Goal: Information Seeking & Learning: Learn about a topic

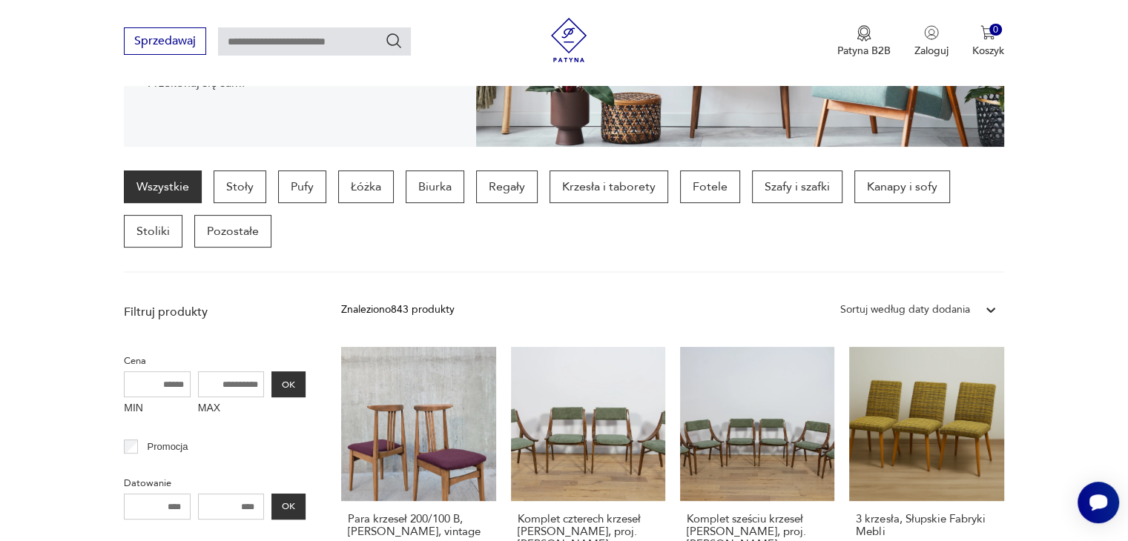
scroll to position [319, 0]
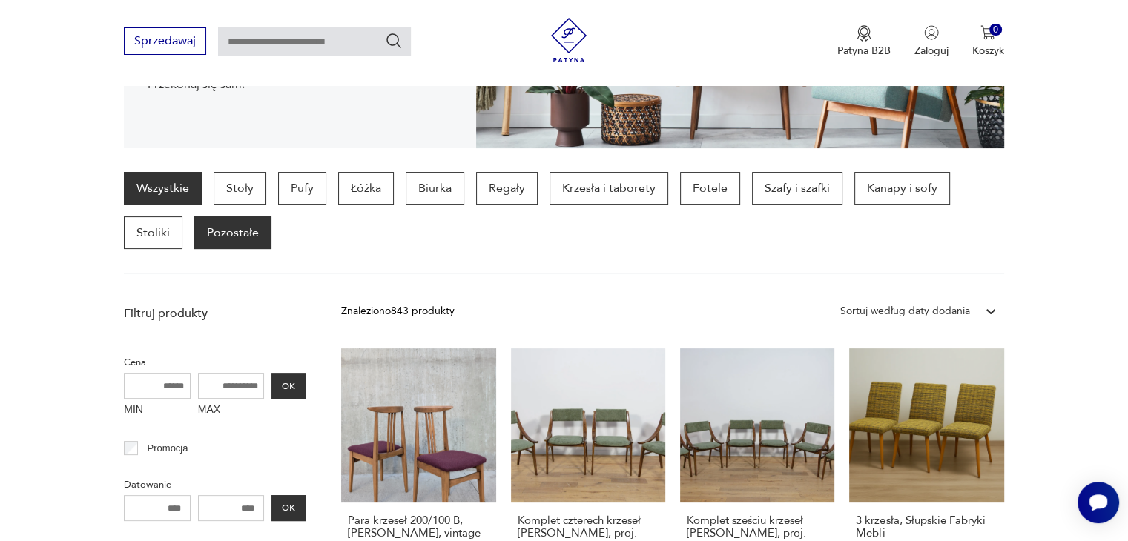
click at [238, 235] on p "Pozostałe" at bounding box center [232, 233] width 77 height 33
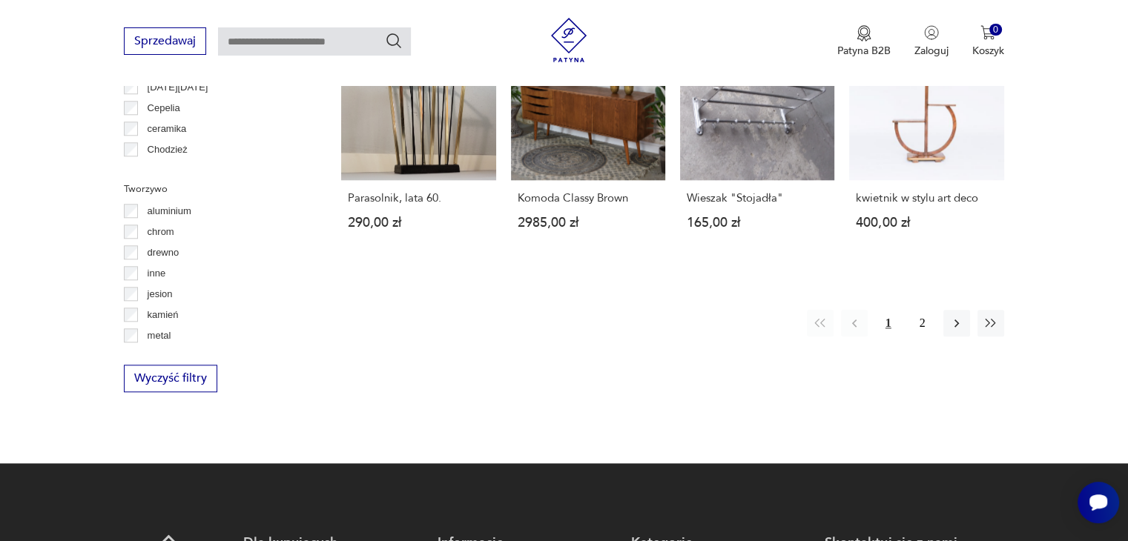
scroll to position [1506, 0]
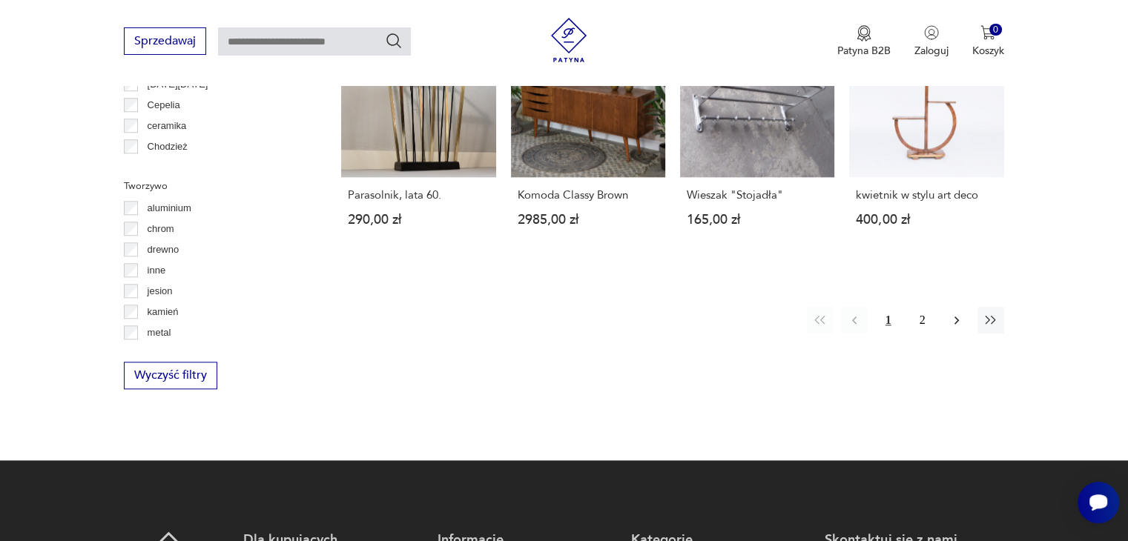
click at [952, 315] on icon "button" at bounding box center [956, 320] width 15 height 15
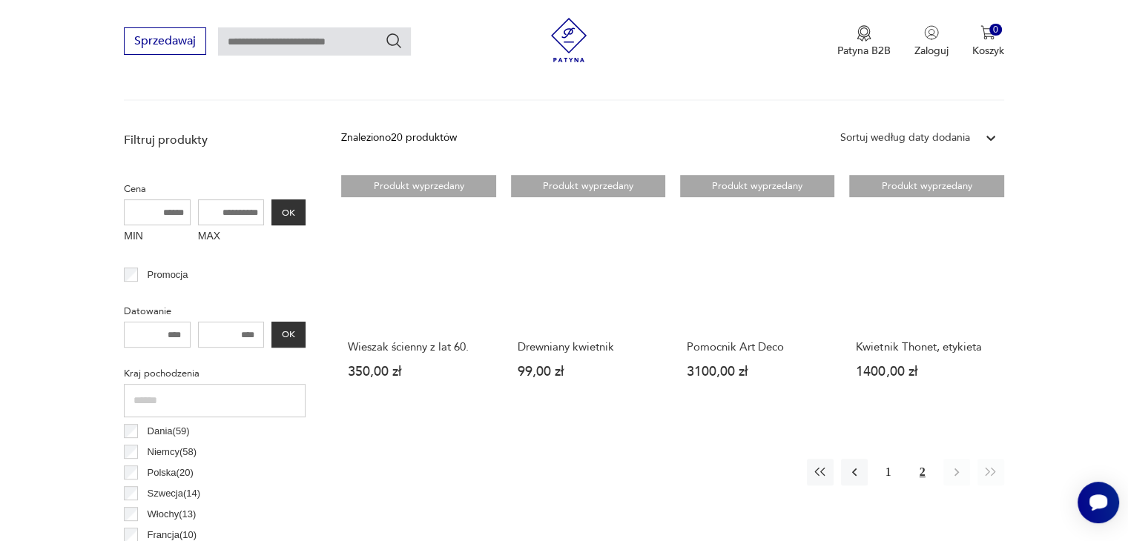
scroll to position [467, 0]
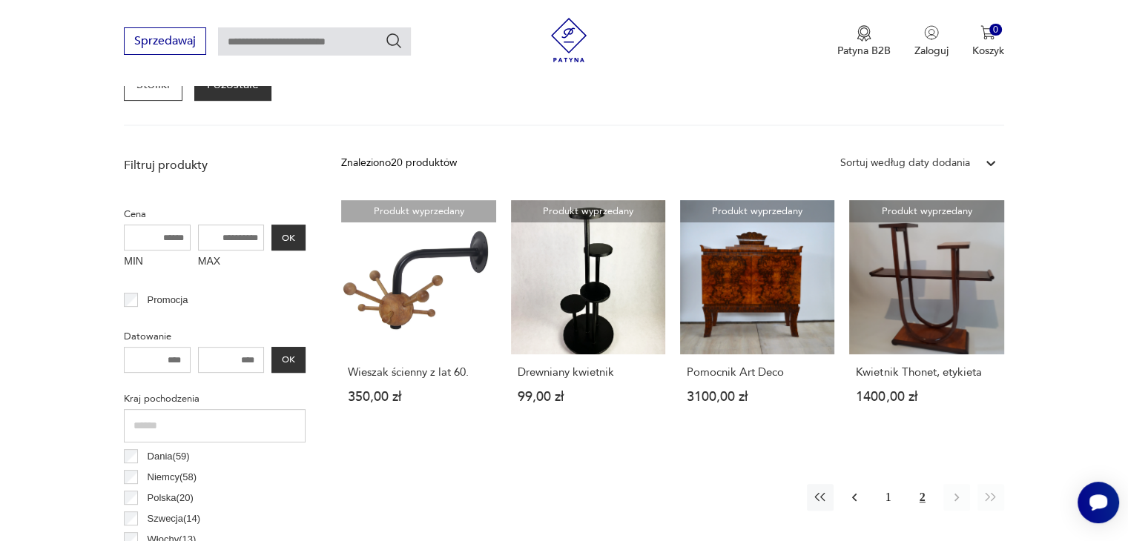
click at [853, 499] on icon "button" at bounding box center [854, 497] width 15 height 15
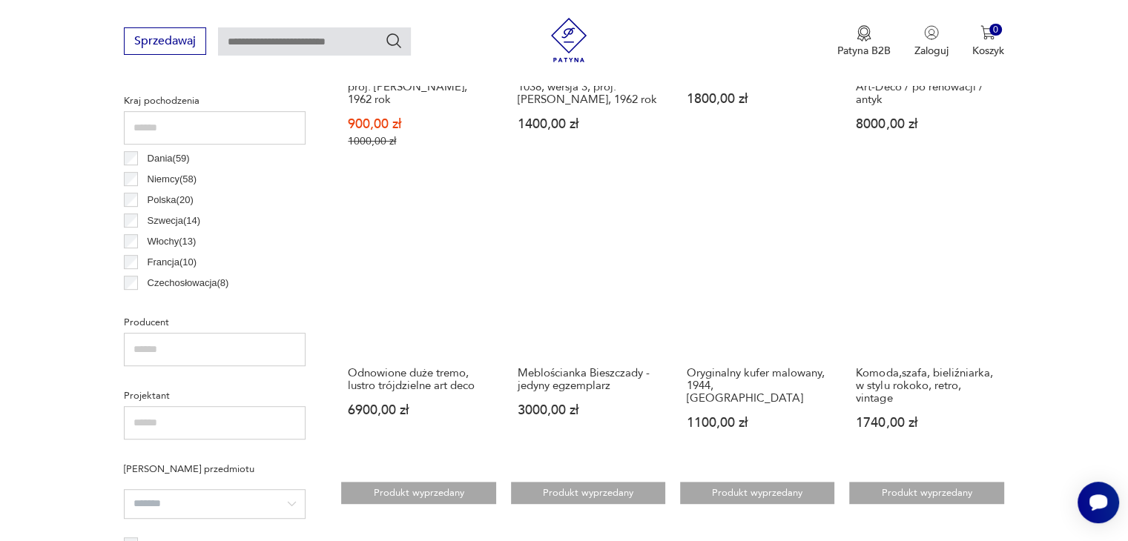
scroll to position [764, 0]
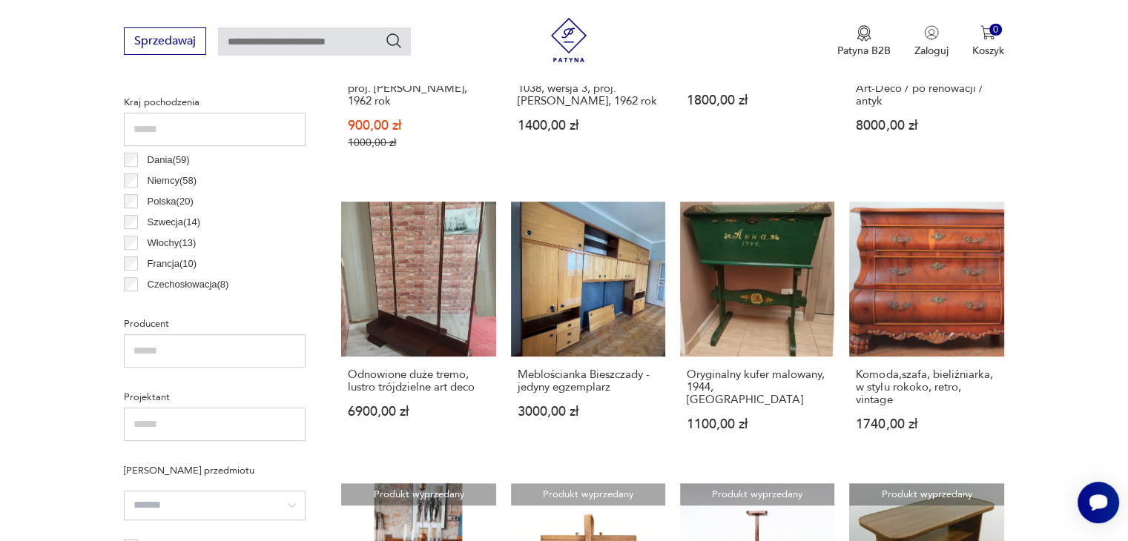
scroll to position [467, 0]
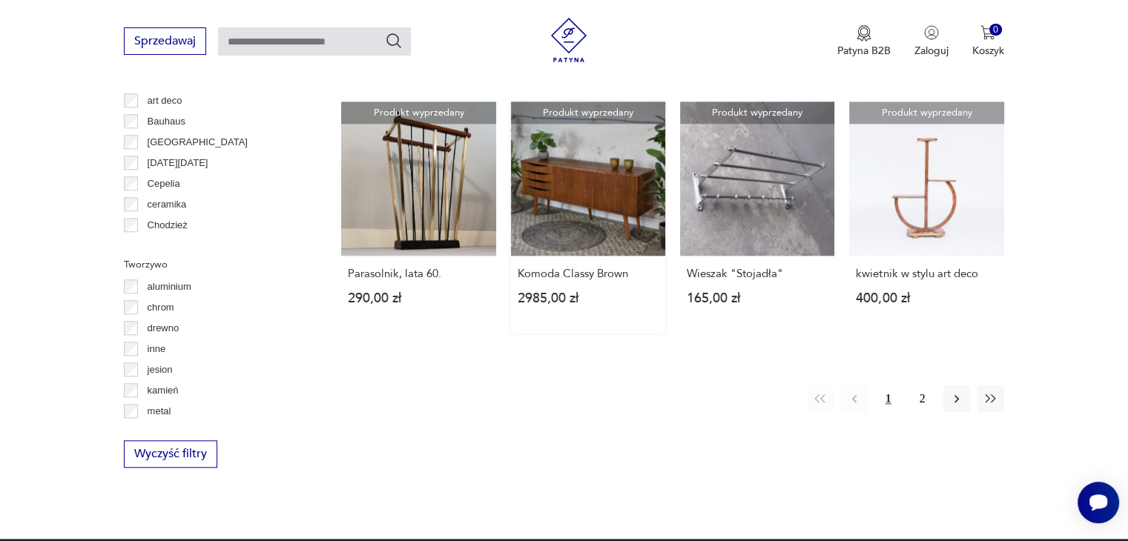
scroll to position [1431, 0]
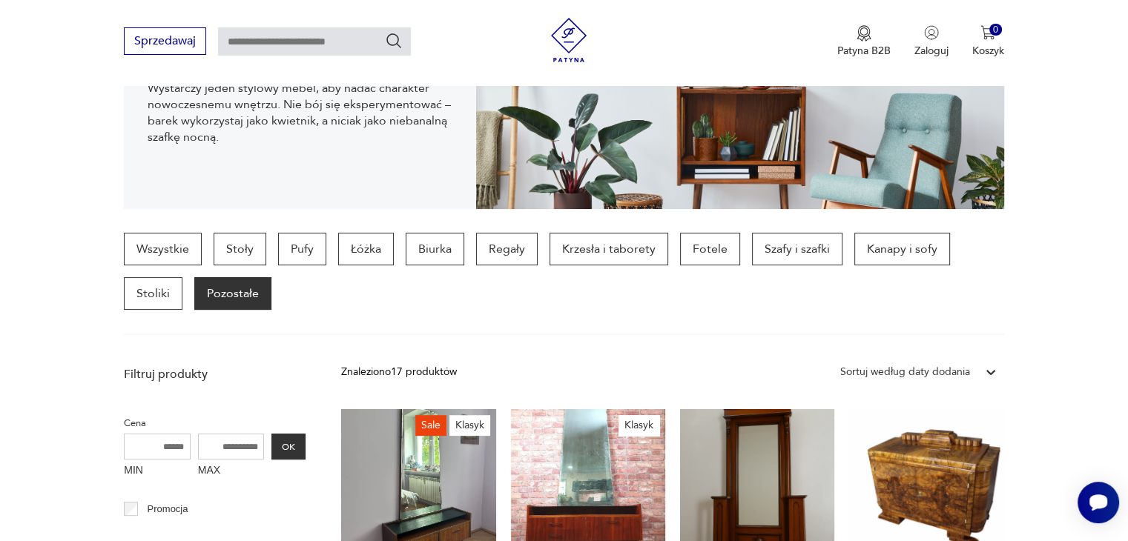
scroll to position [245, 0]
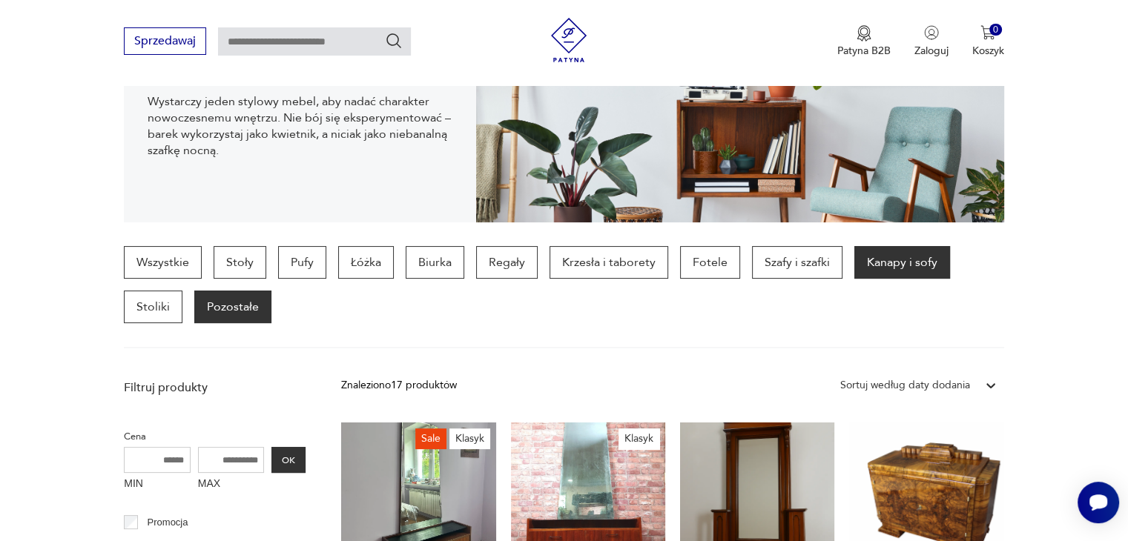
click at [883, 269] on p "Kanapy i sofy" at bounding box center [902, 262] width 96 height 33
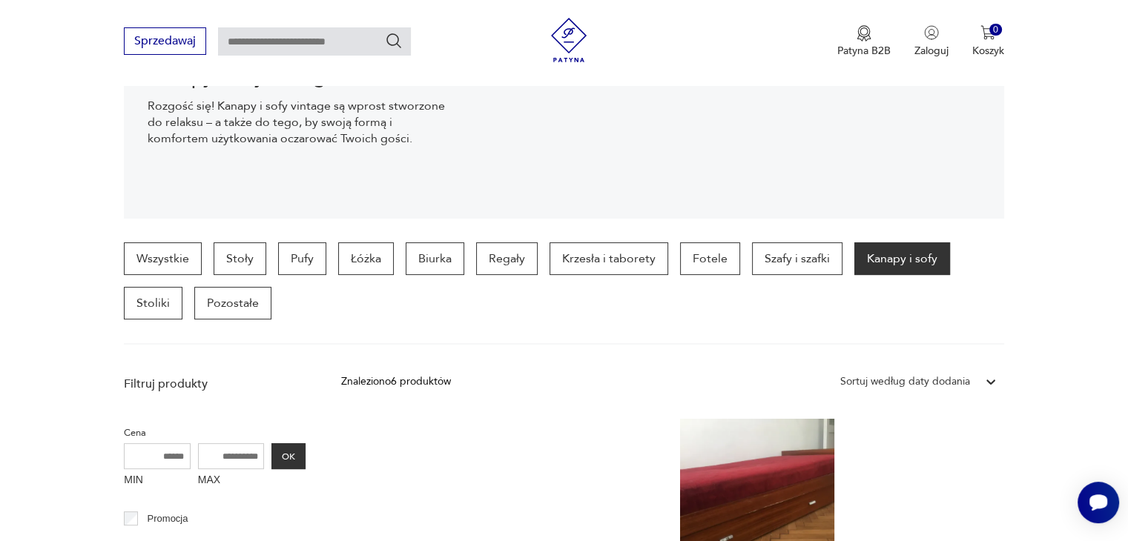
scroll to position [171, 0]
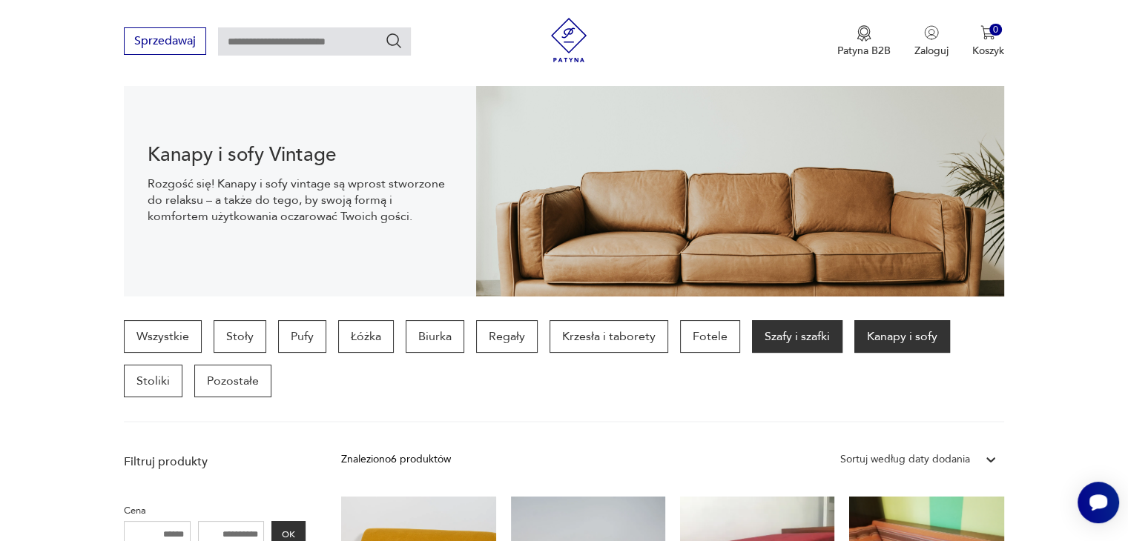
click at [777, 341] on p "Szafy i szafki" at bounding box center [797, 336] width 90 height 33
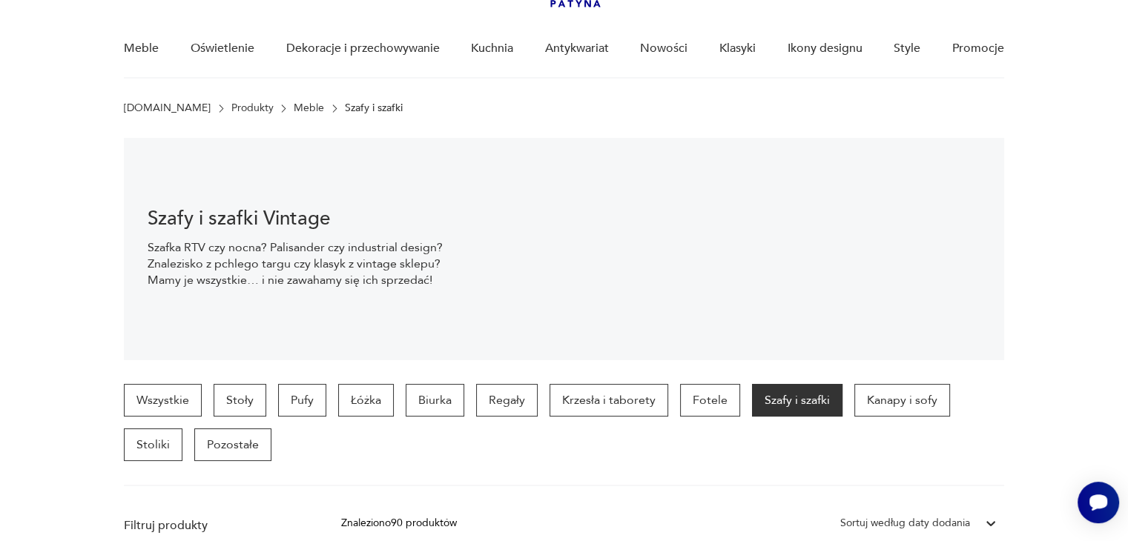
scroll to position [148, 0]
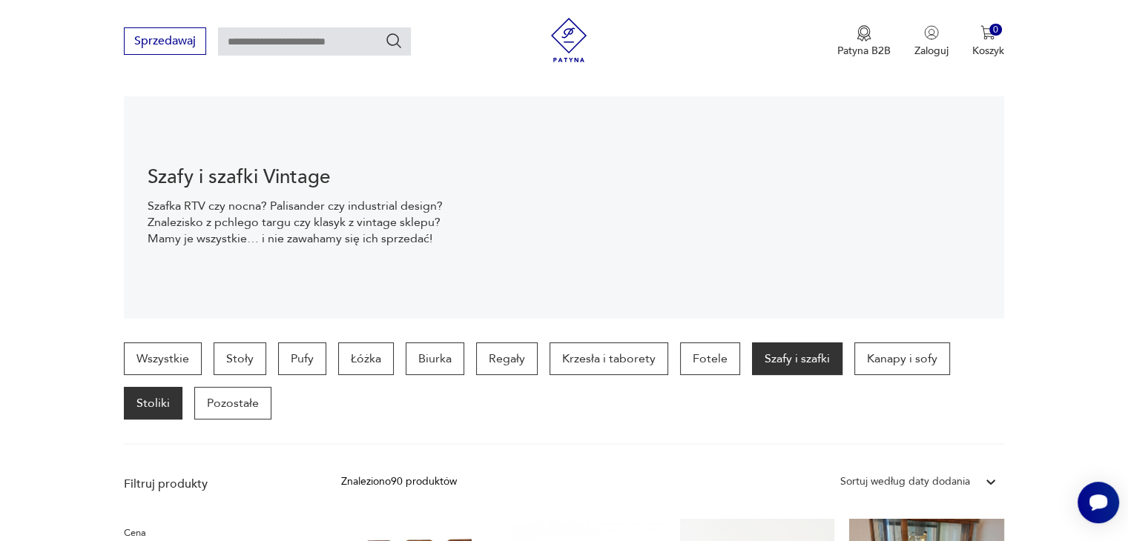
click at [149, 413] on p "Stoliki" at bounding box center [153, 403] width 59 height 33
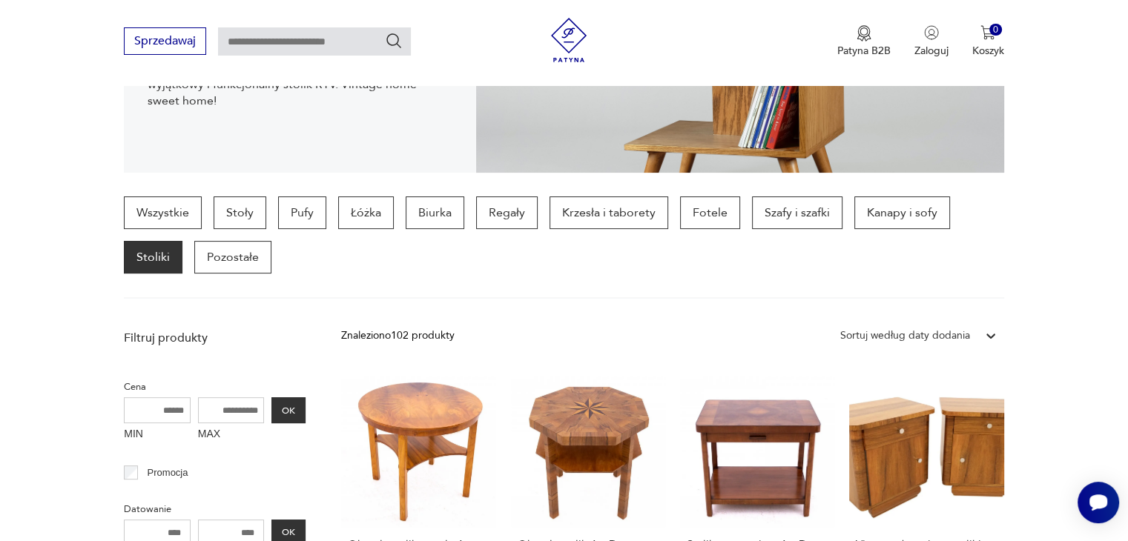
scroll to position [245, 0]
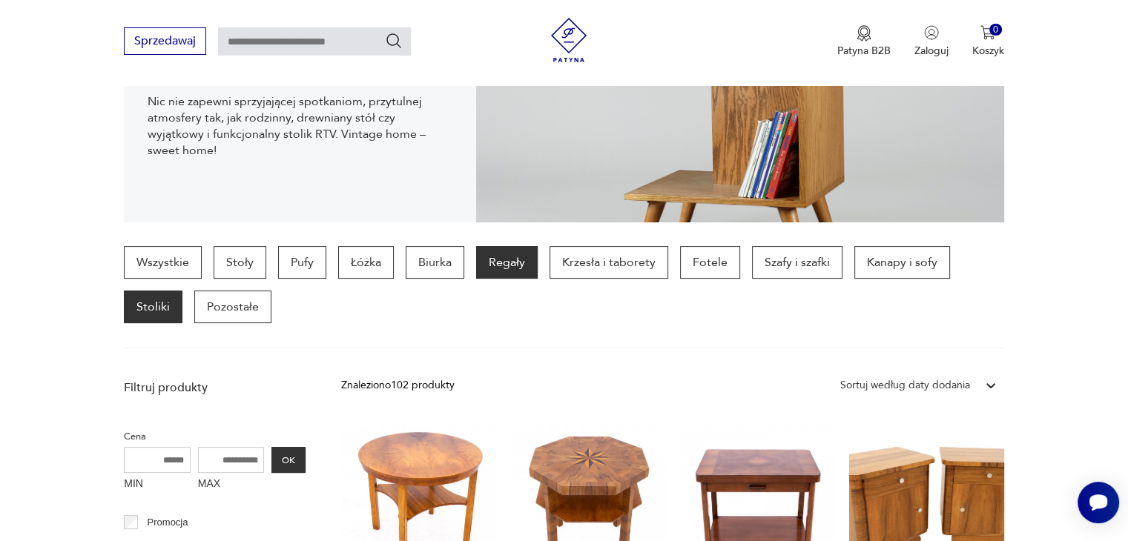
click at [480, 271] on p "Regały" at bounding box center [507, 262] width 62 height 33
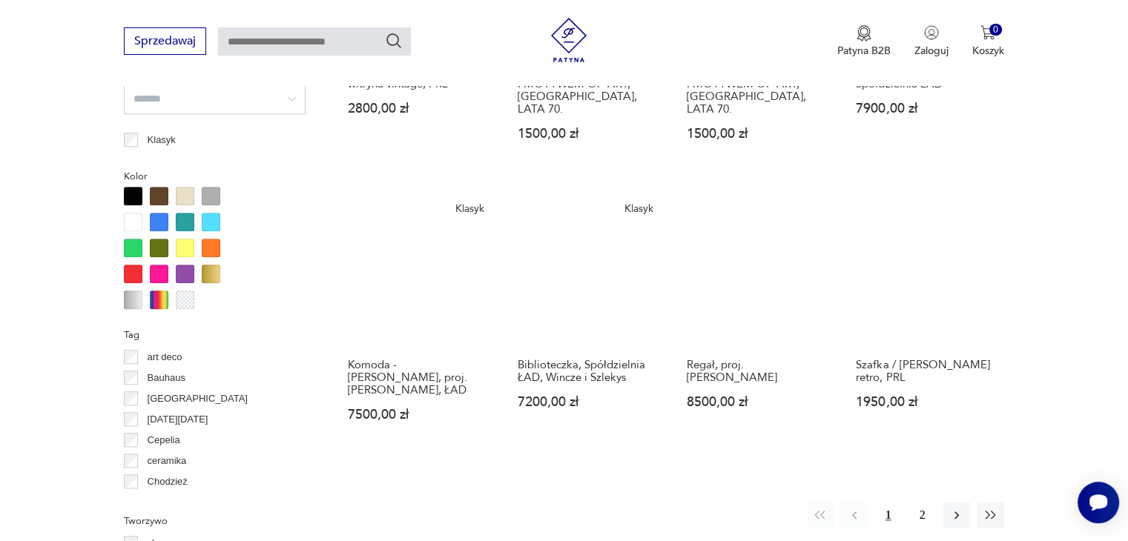
scroll to position [1357, 0]
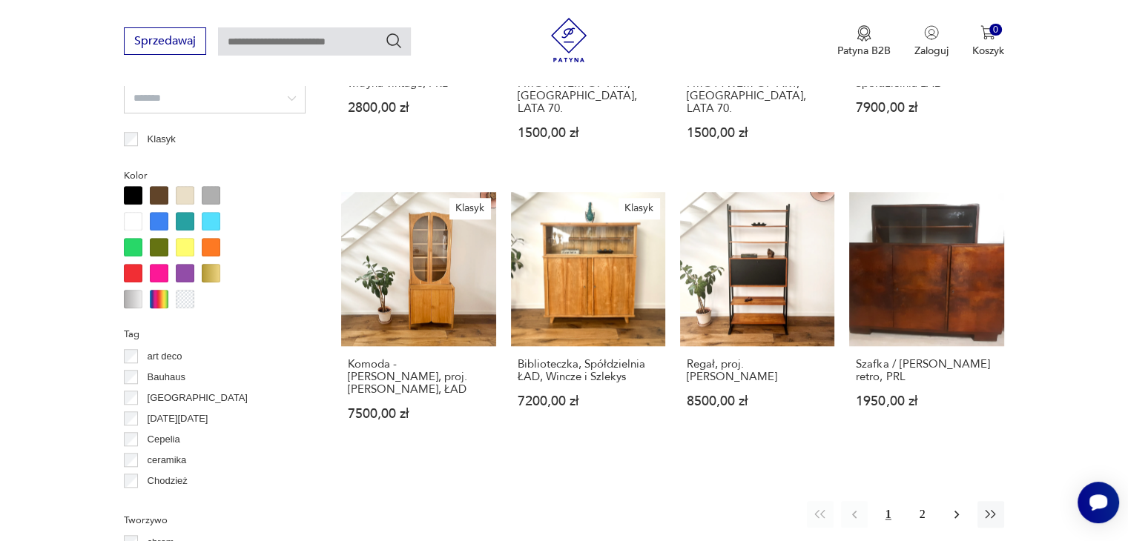
click at [953, 507] on icon "button" at bounding box center [956, 514] width 15 height 15
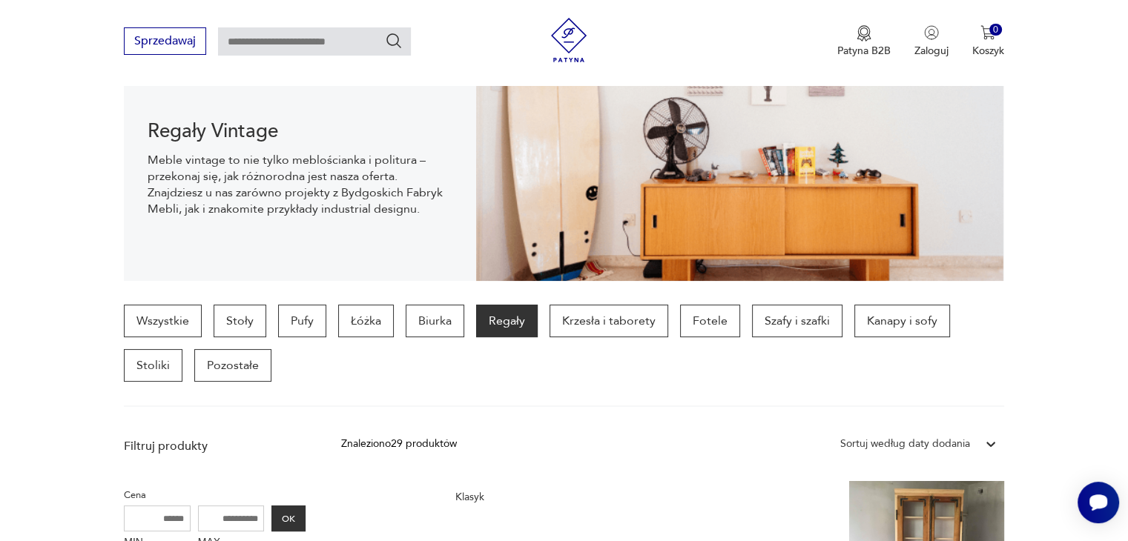
scroll to position [171, 0]
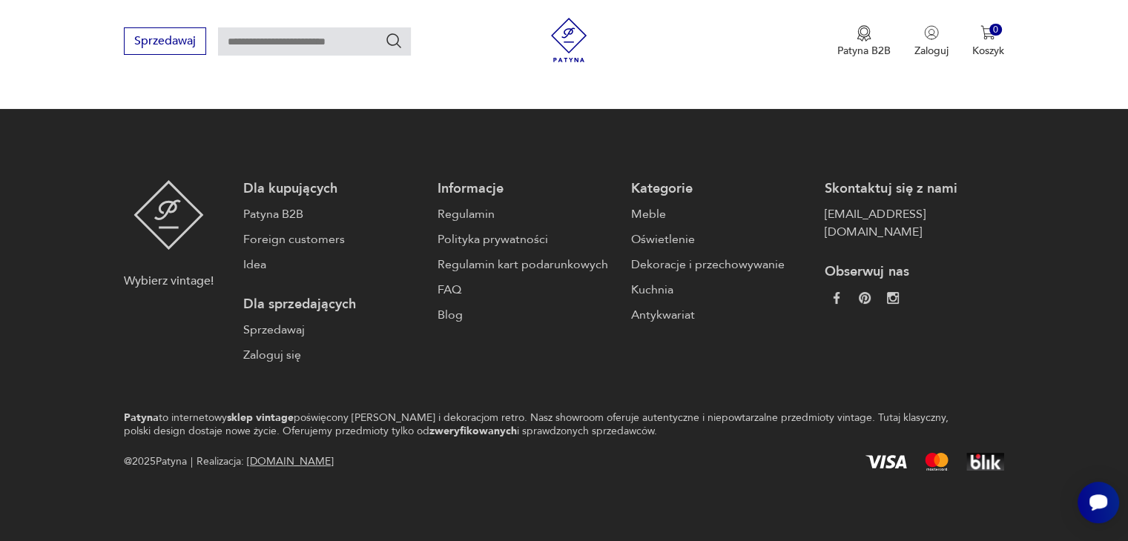
scroll to position [2418, 0]
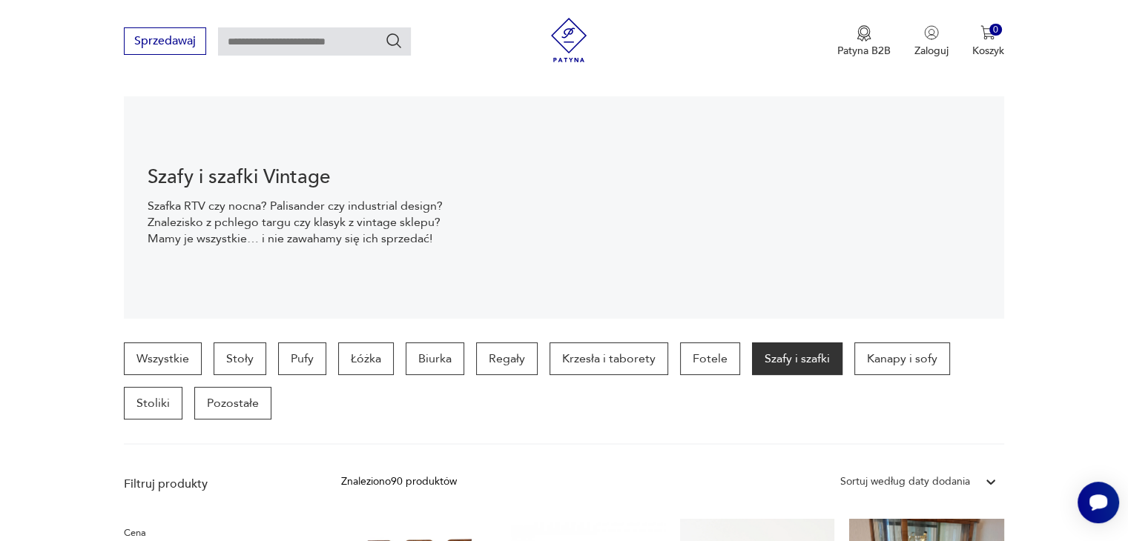
scroll to position [171, 0]
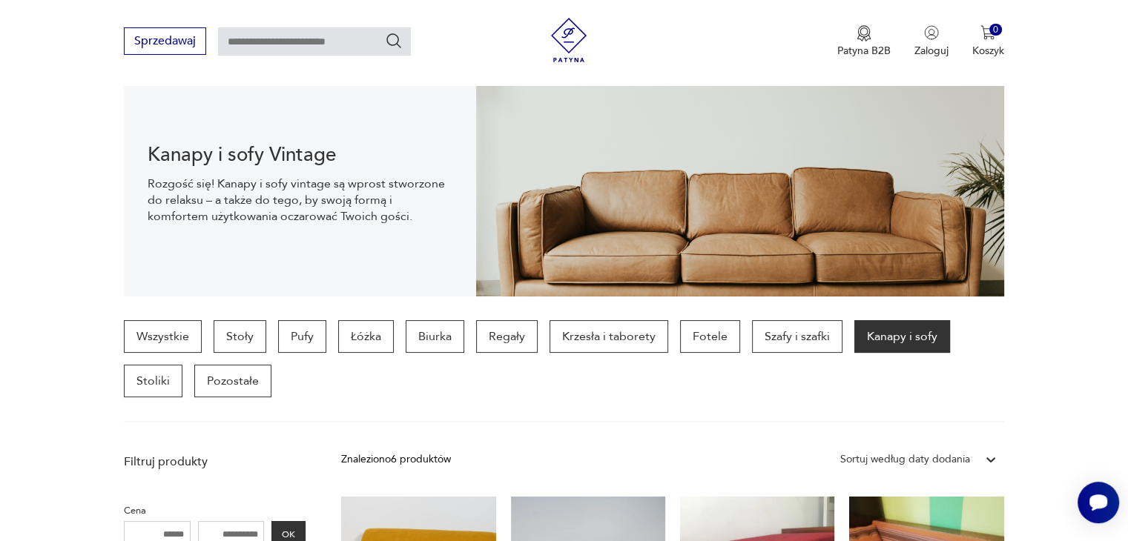
scroll to position [245, 0]
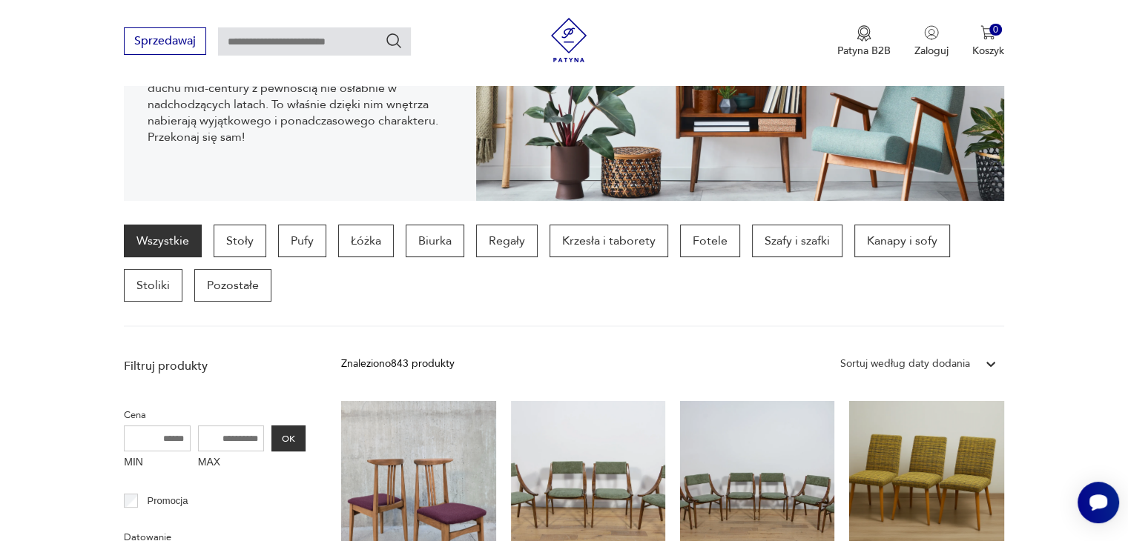
scroll to position [297, 0]
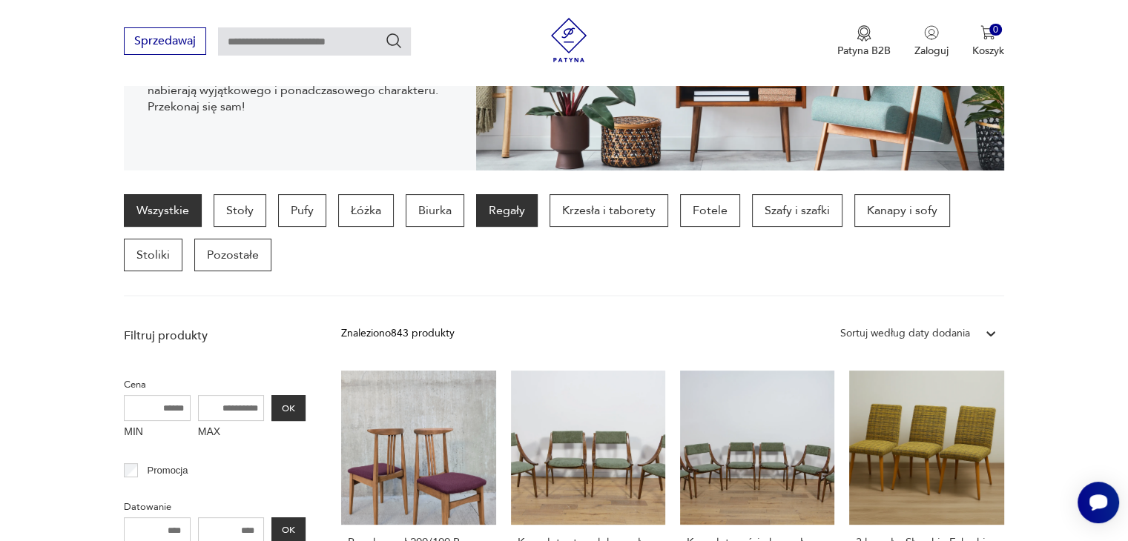
click at [495, 213] on p "Regały" at bounding box center [507, 210] width 62 height 33
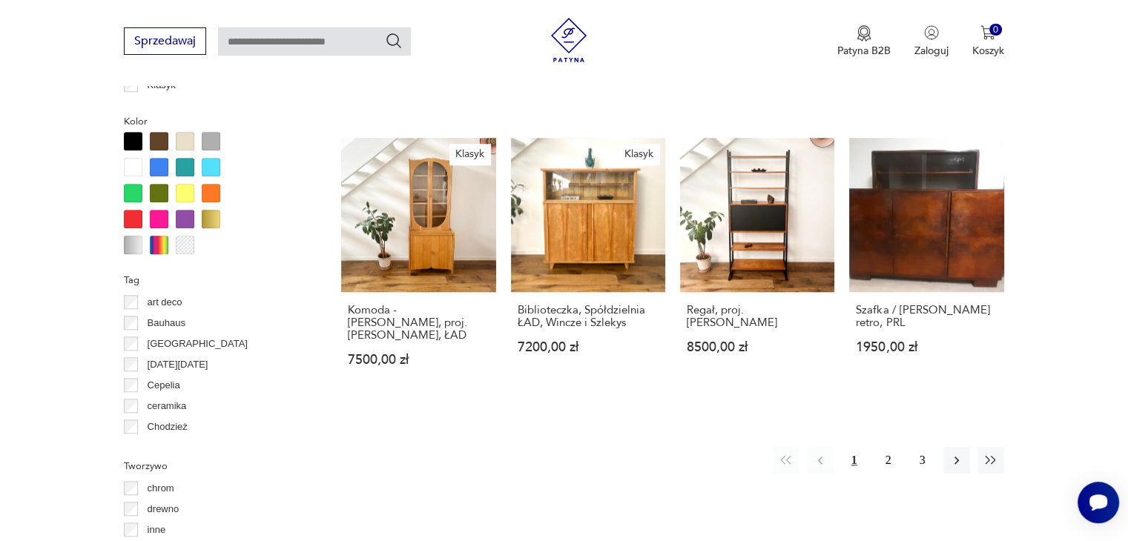
scroll to position [1357, 0]
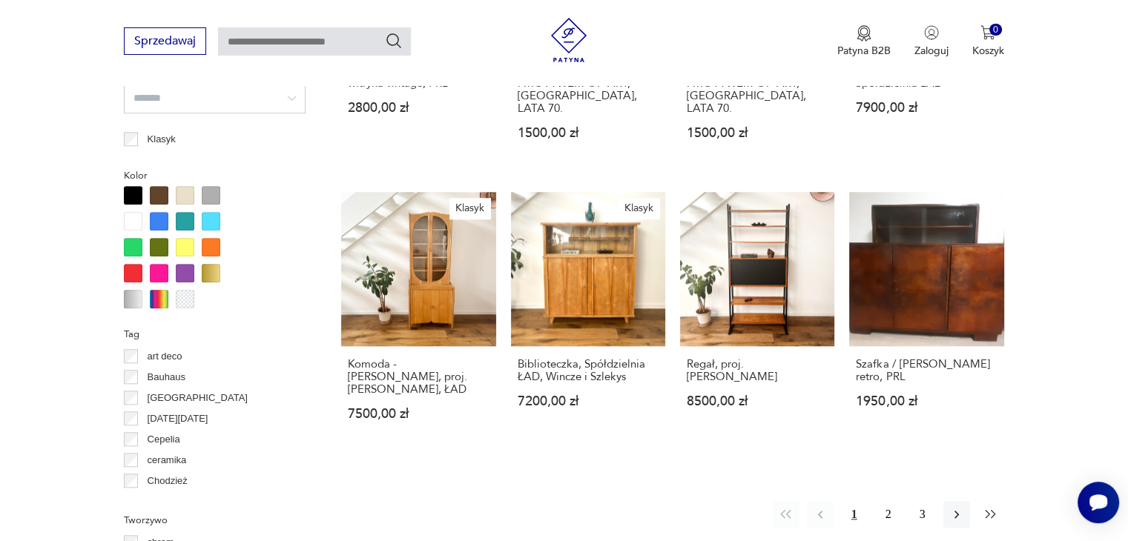
click at [992, 507] on icon "button" at bounding box center [990, 514] width 15 height 15
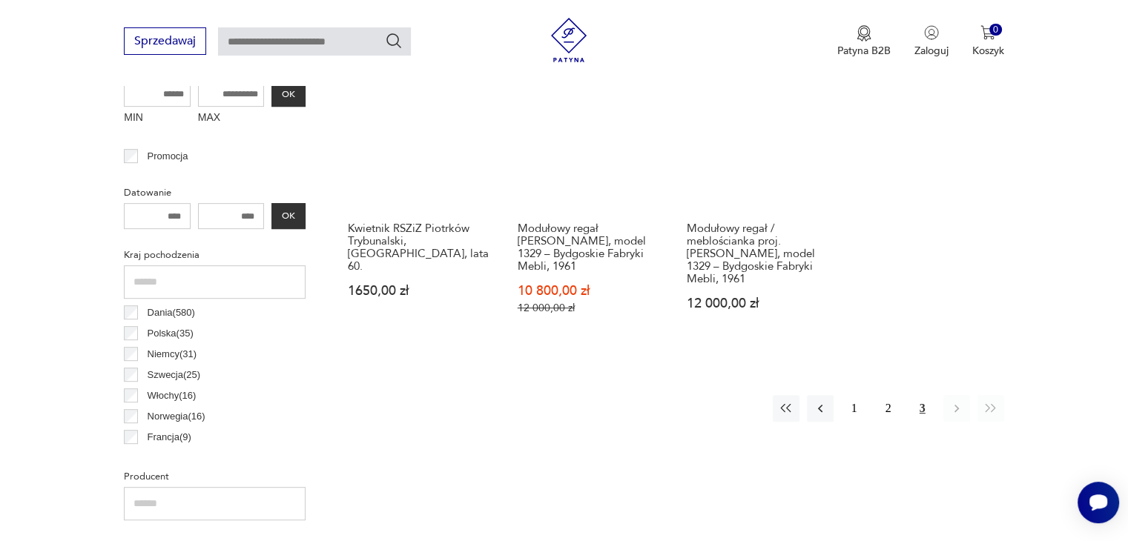
scroll to position [616, 0]
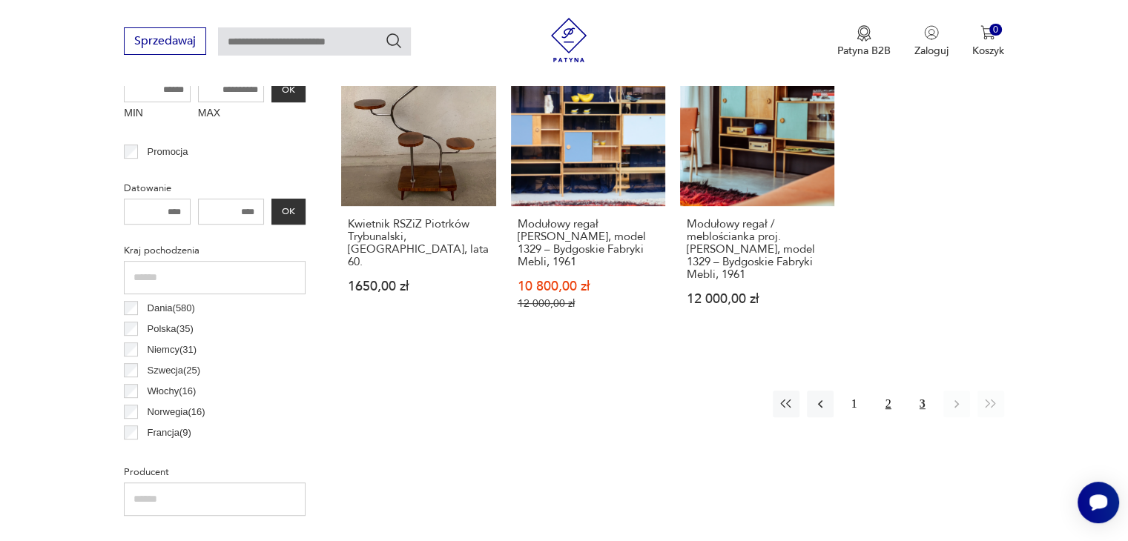
click at [895, 411] on button "2" at bounding box center [888, 404] width 27 height 27
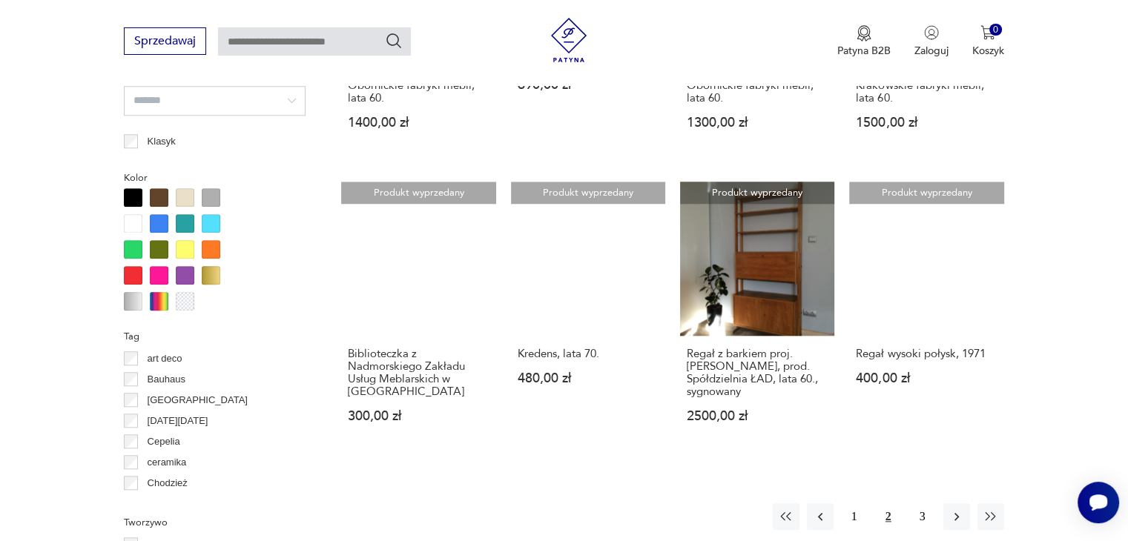
scroll to position [1357, 0]
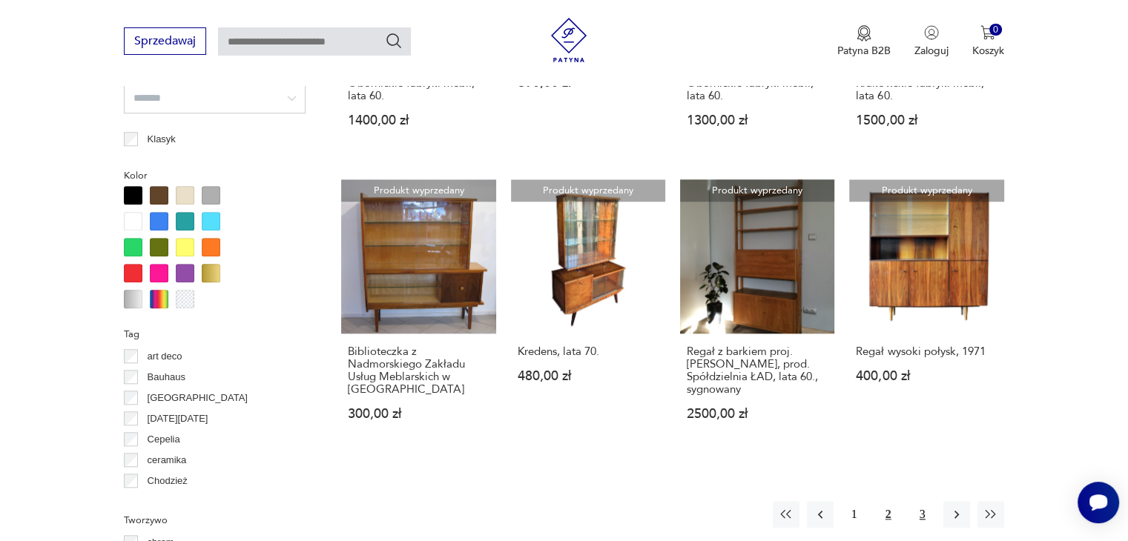
click at [928, 515] on button "3" at bounding box center [922, 514] width 27 height 27
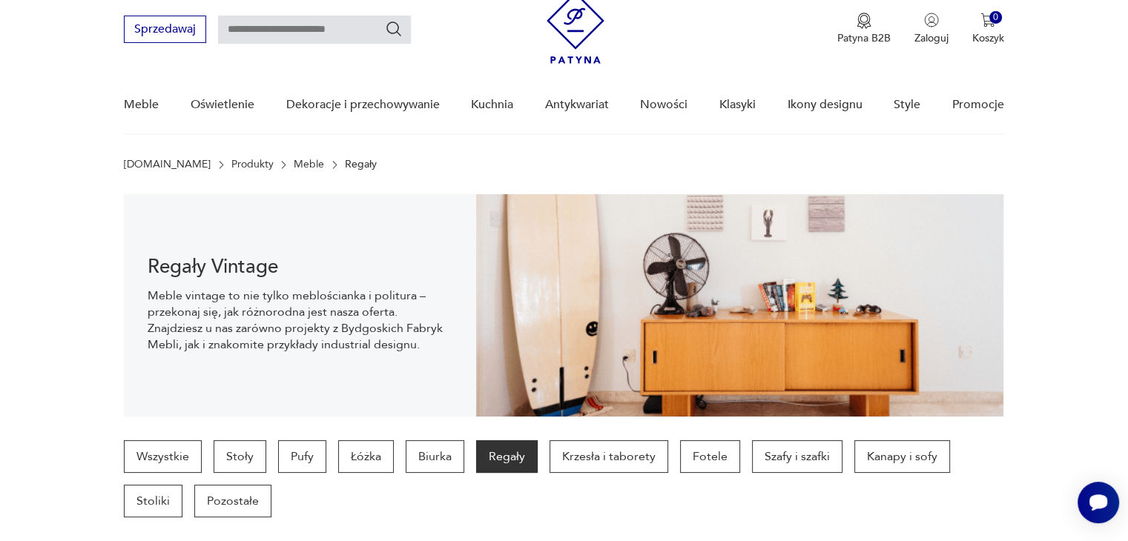
scroll to position [22, 0]
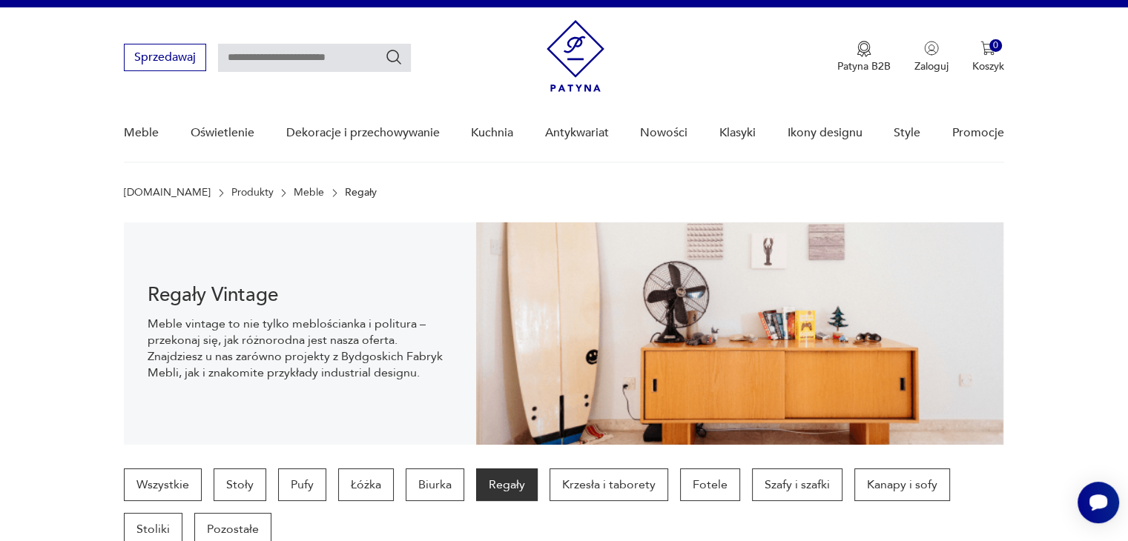
scroll to position [1357, 0]
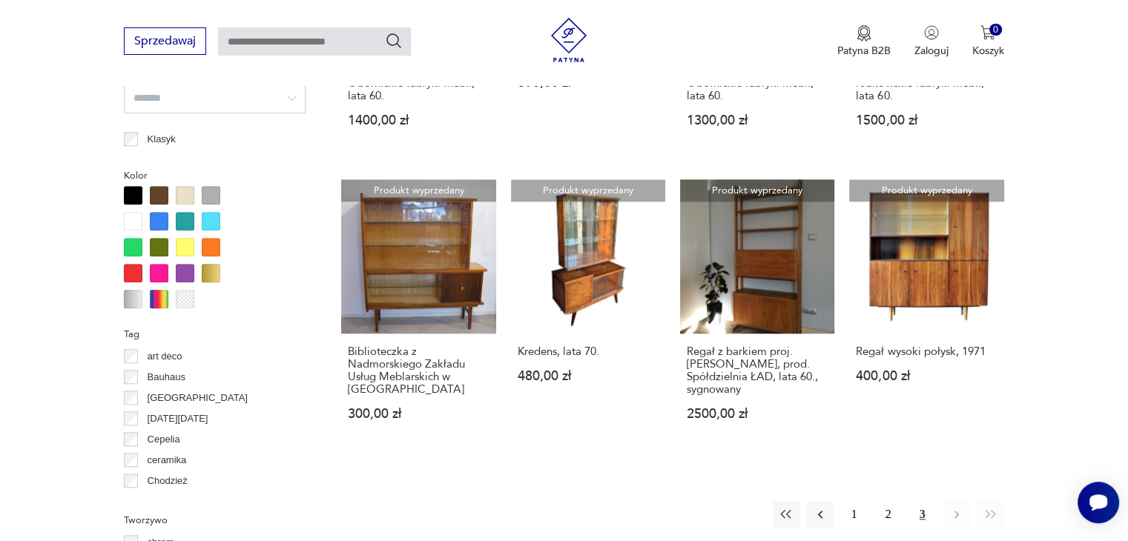
scroll to position [616, 0]
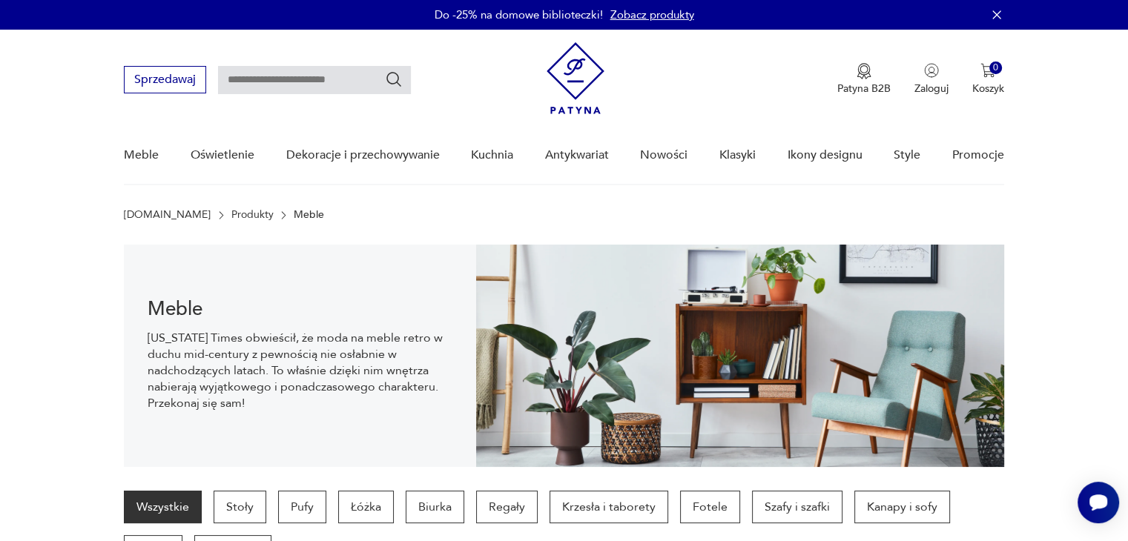
scroll to position [639, 0]
